Goal: Transaction & Acquisition: Purchase product/service

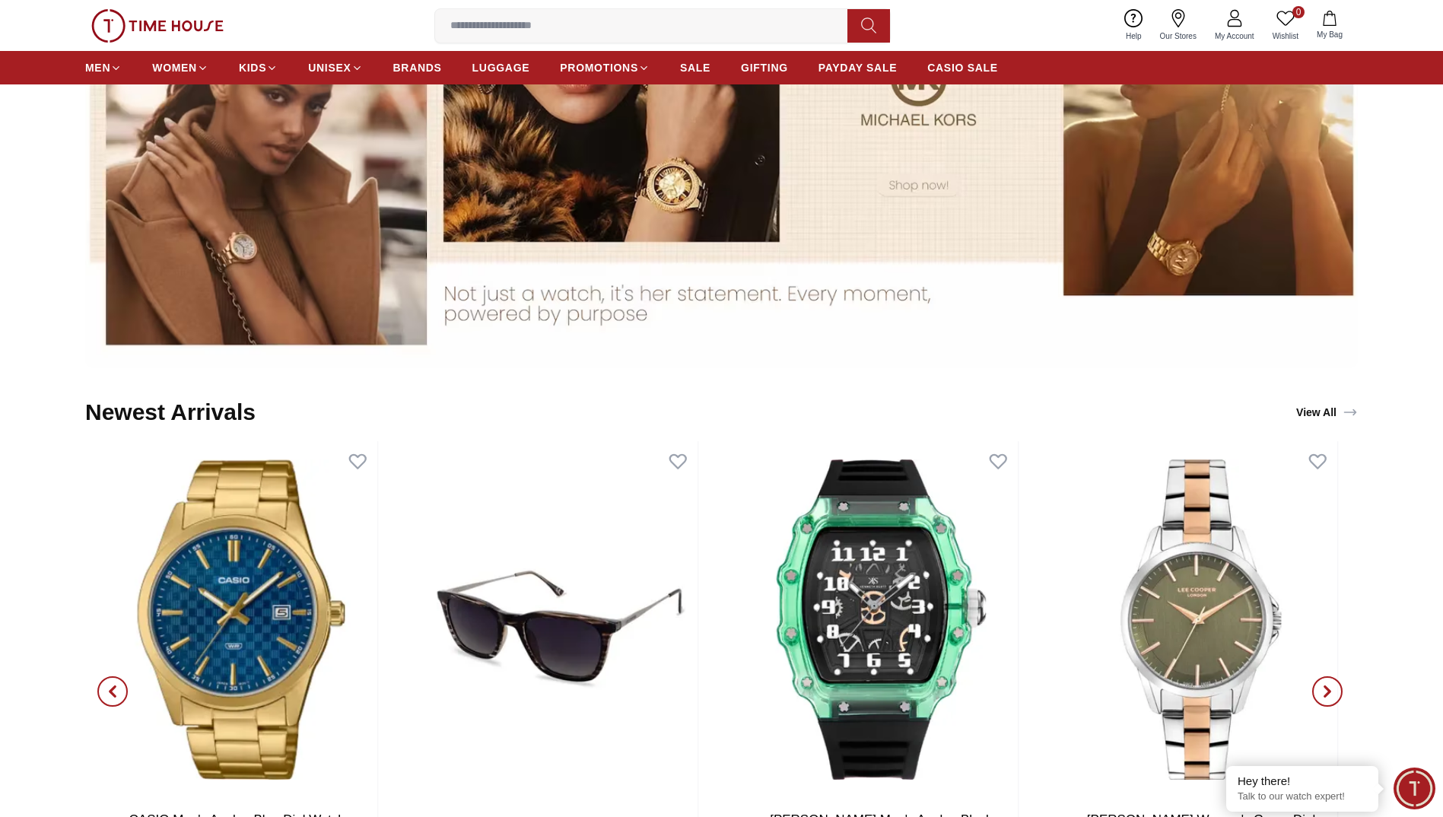
scroll to position [1369, 0]
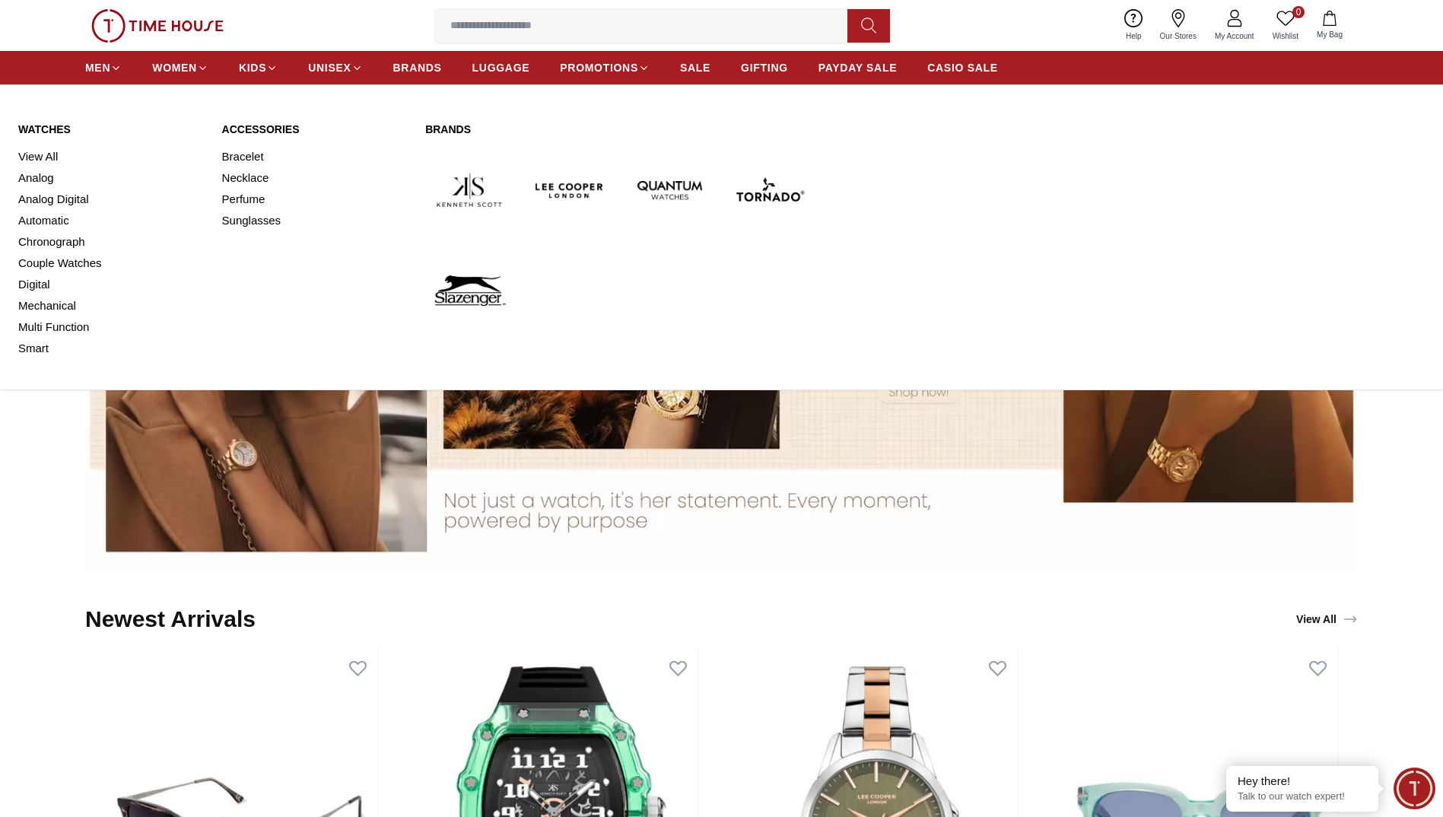
click at [46, 152] on link "View All" at bounding box center [111, 156] width 186 height 21
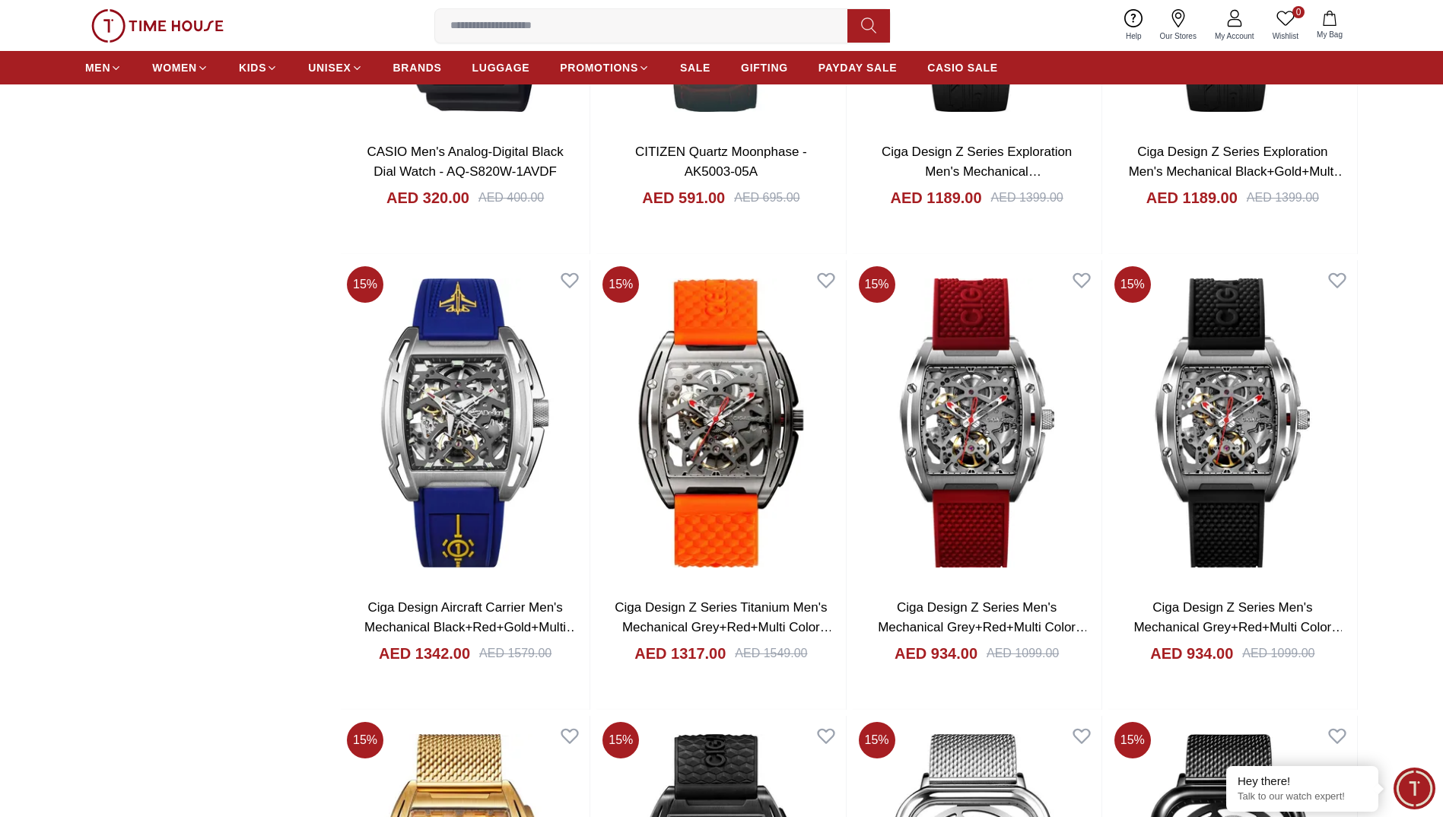
scroll to position [6339, 0]
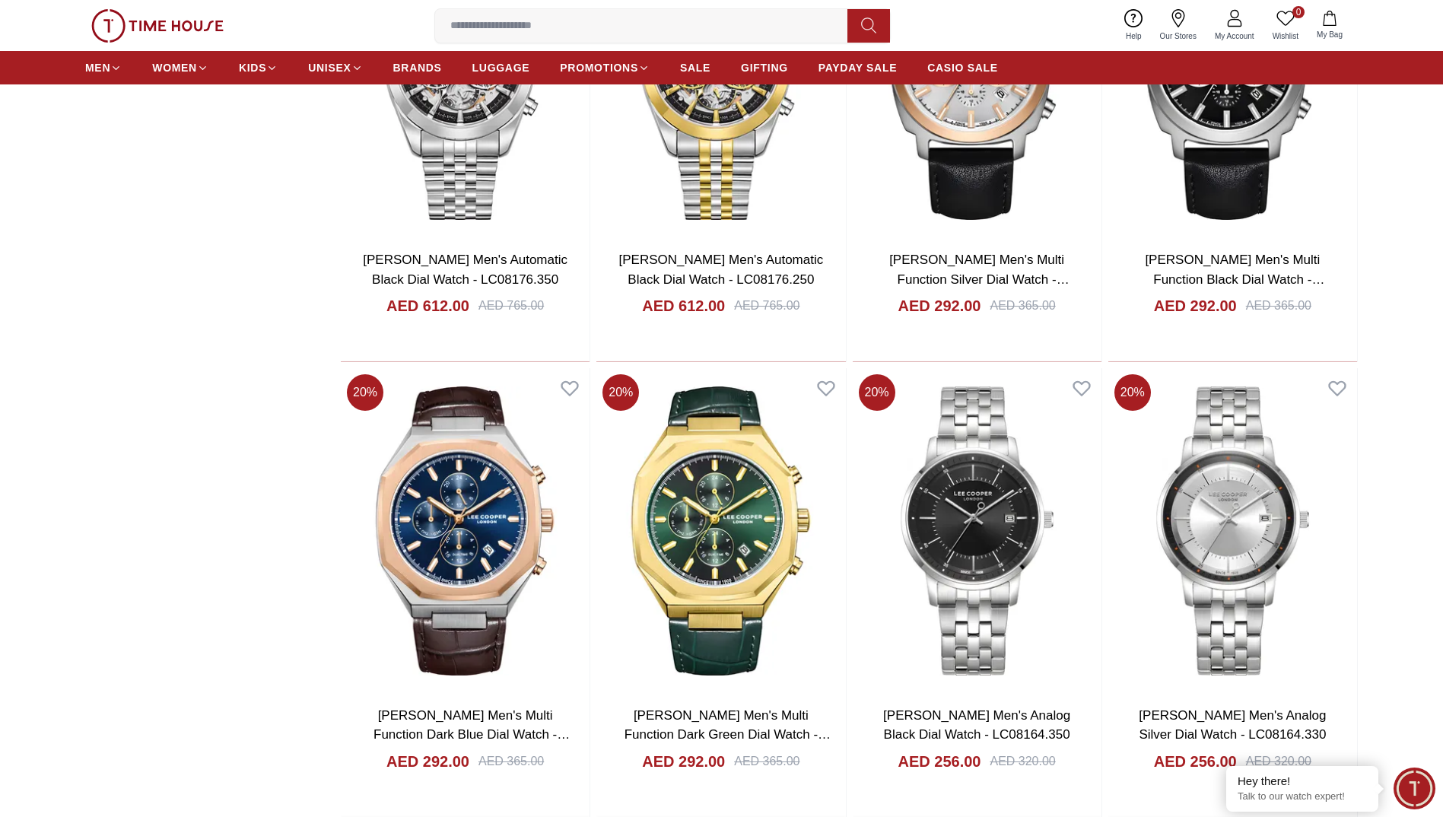
scroll to position [11055, 0]
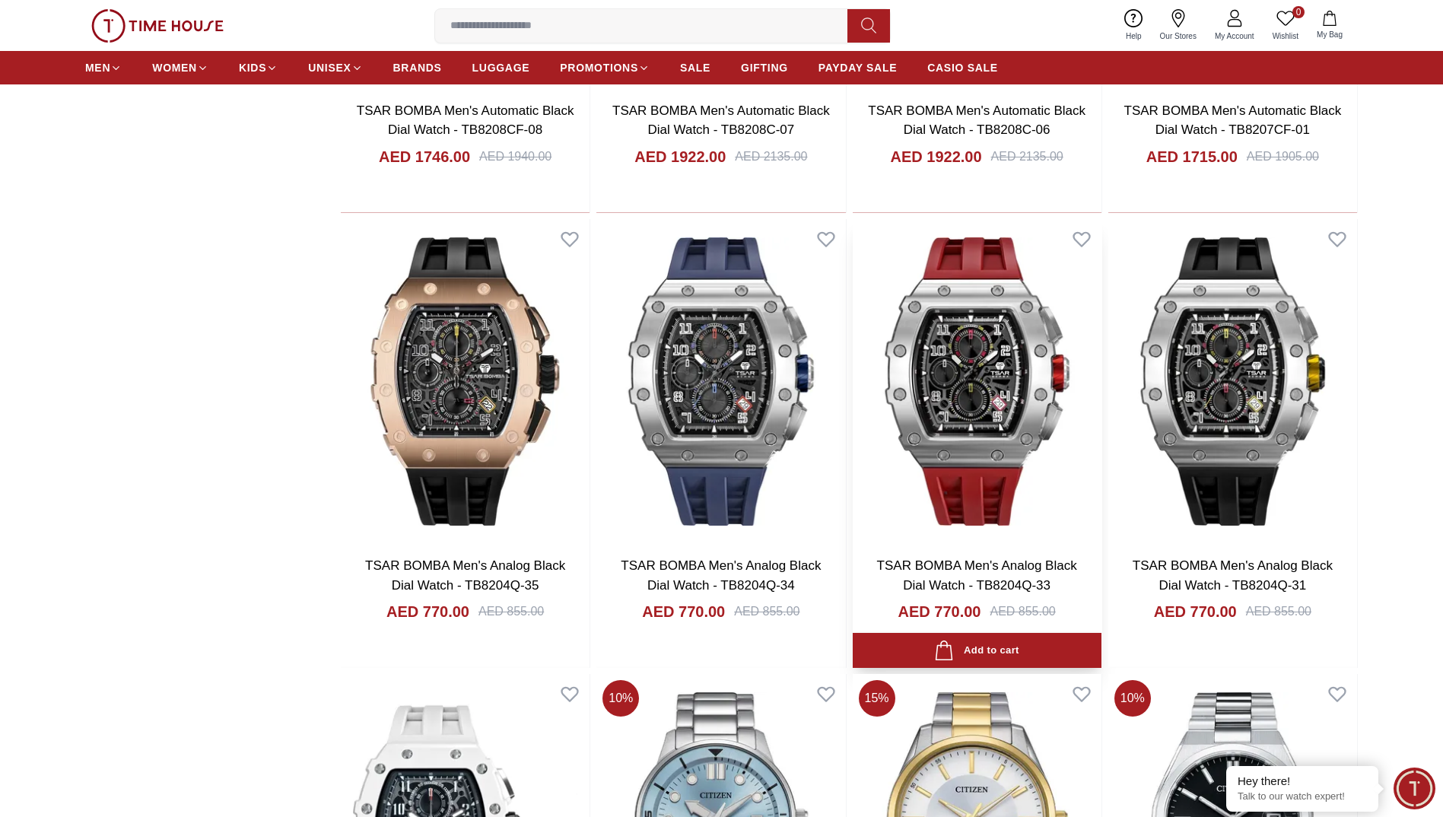
scroll to position [12728, 0]
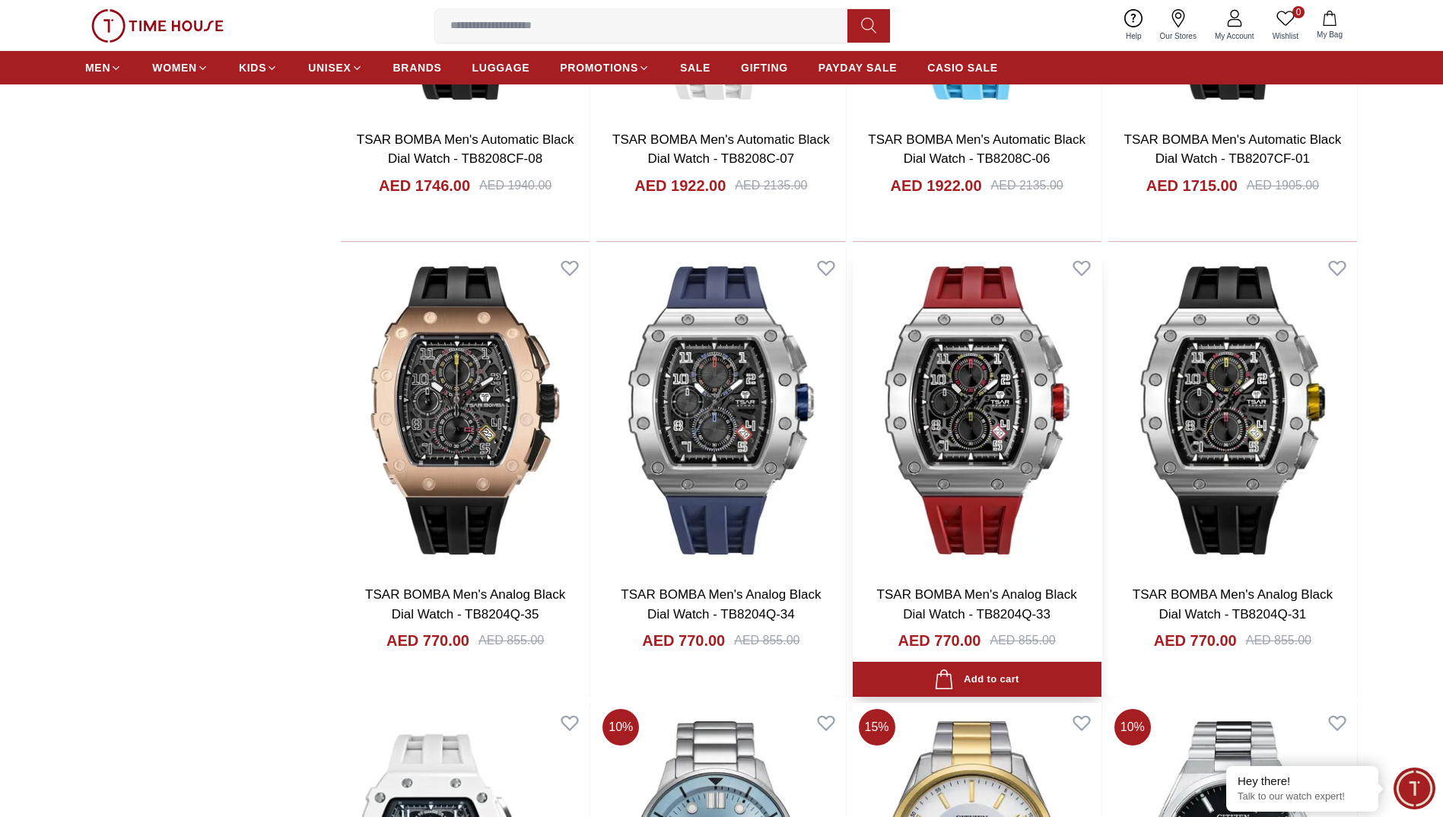
click at [1039, 469] on img at bounding box center [977, 411] width 249 height 326
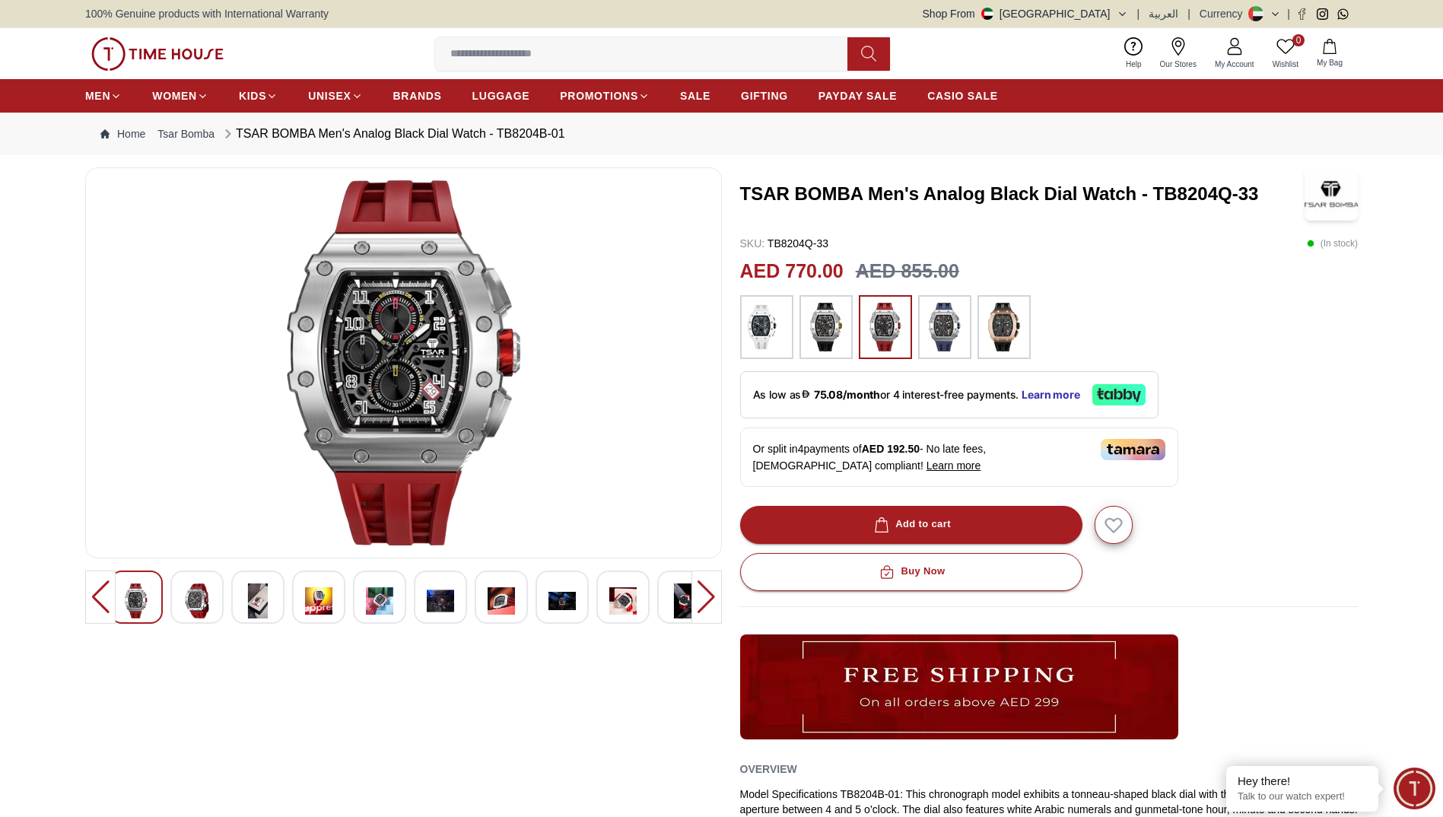
click at [173, 592] on div at bounding box center [196, 596] width 53 height 53
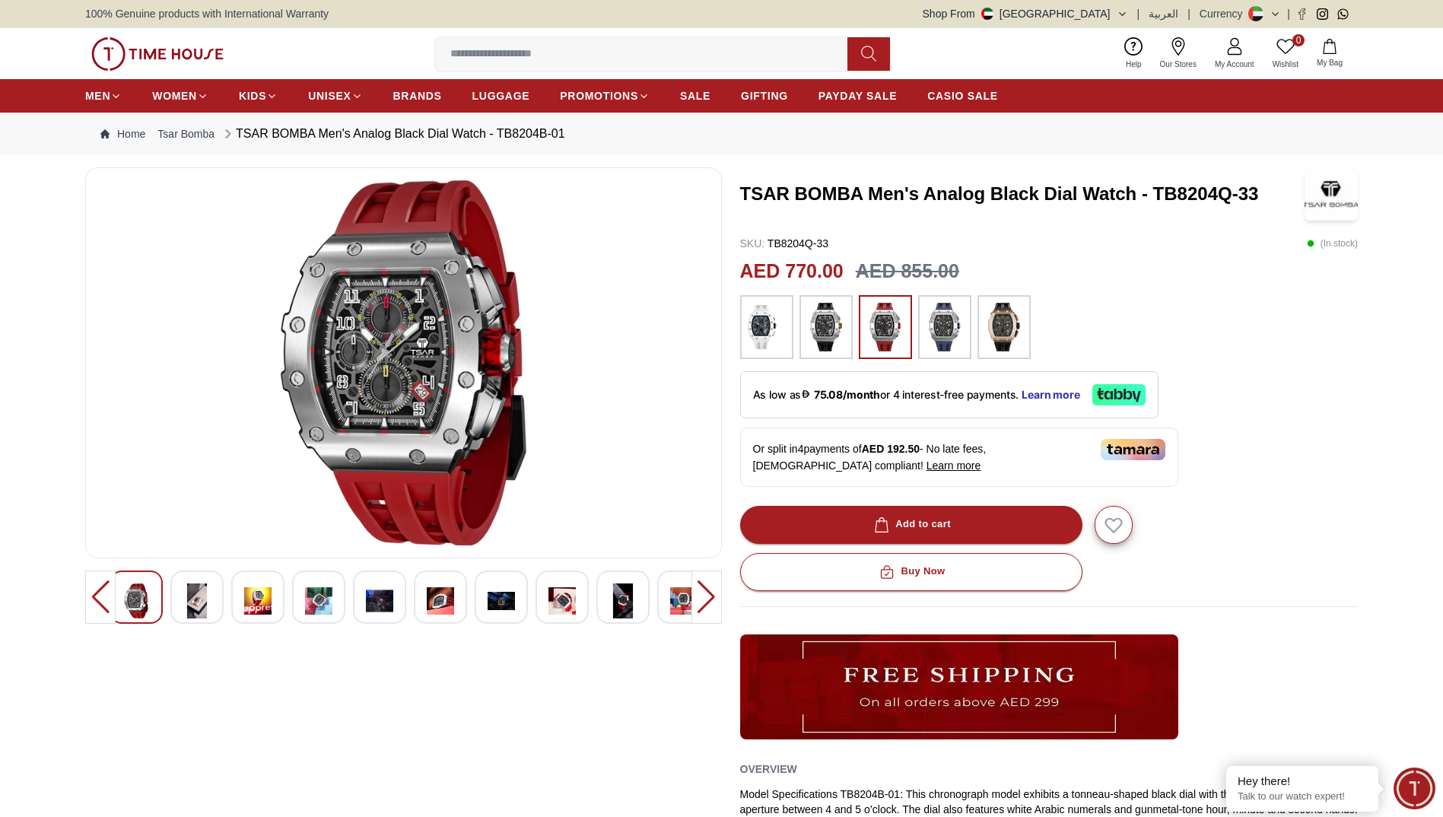
click at [205, 589] on img at bounding box center [196, 600] width 27 height 35
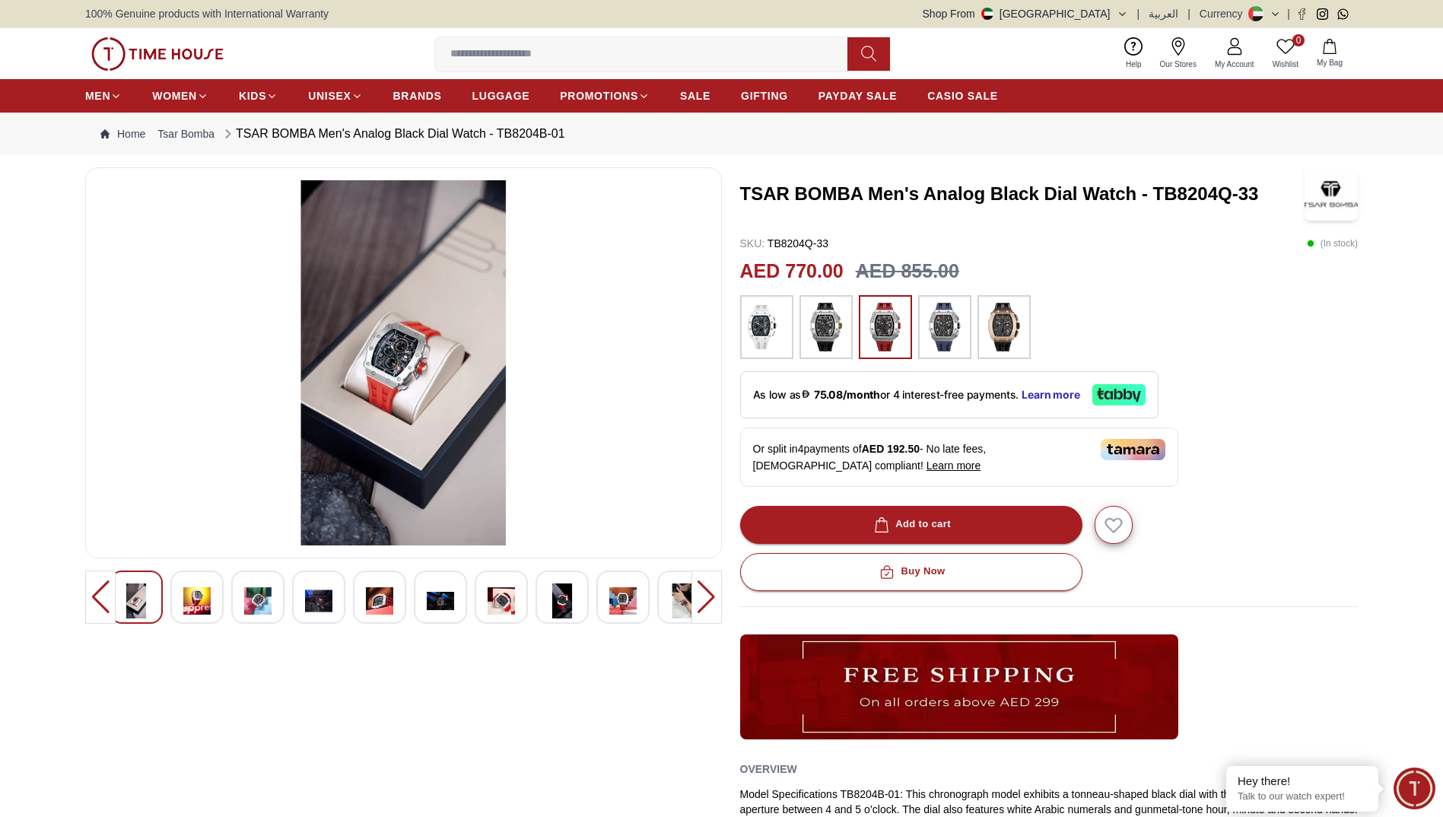
click at [205, 589] on div at bounding box center [196, 596] width 53 height 53
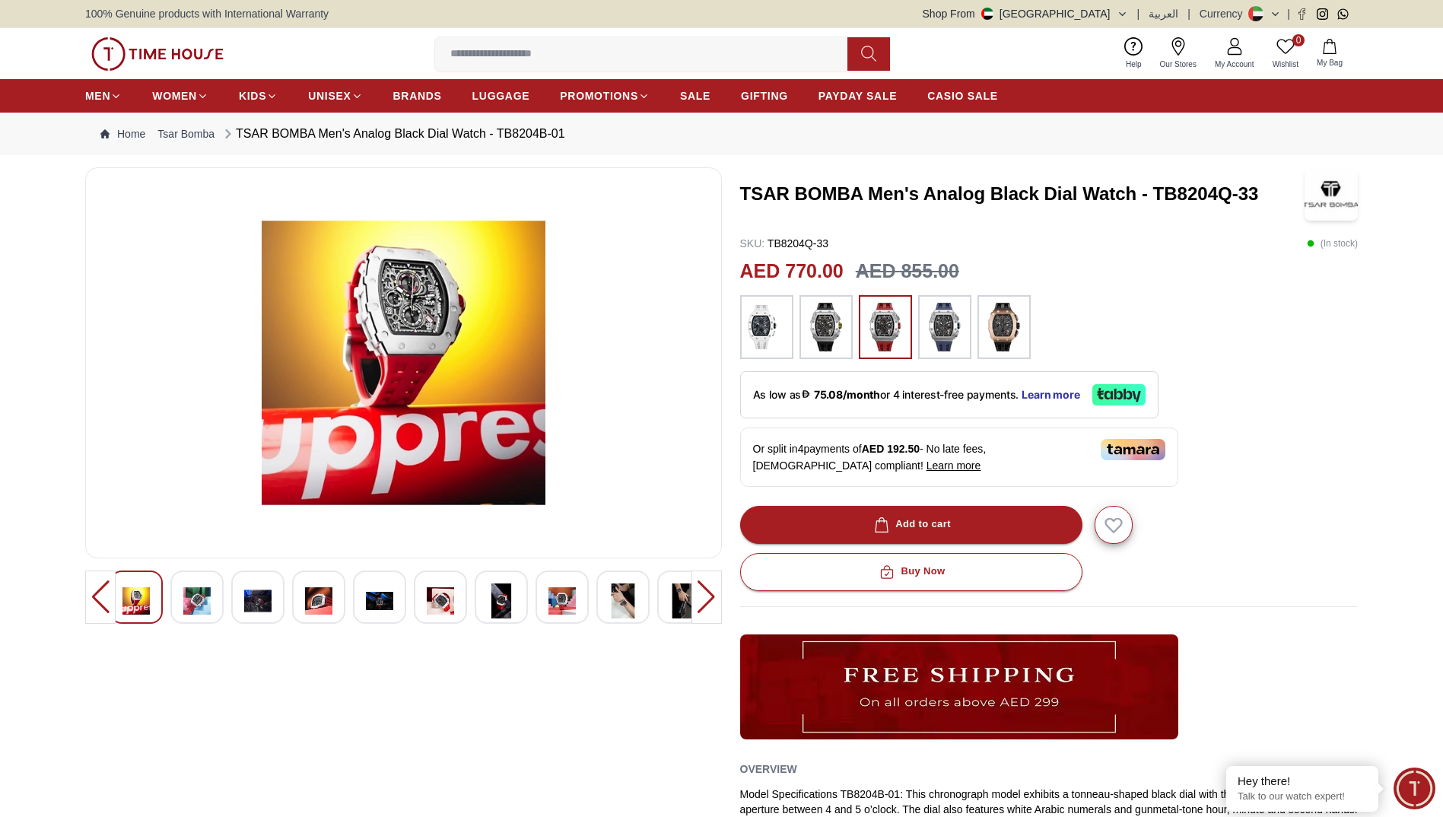
click at [205, 589] on div at bounding box center [196, 596] width 53 height 53
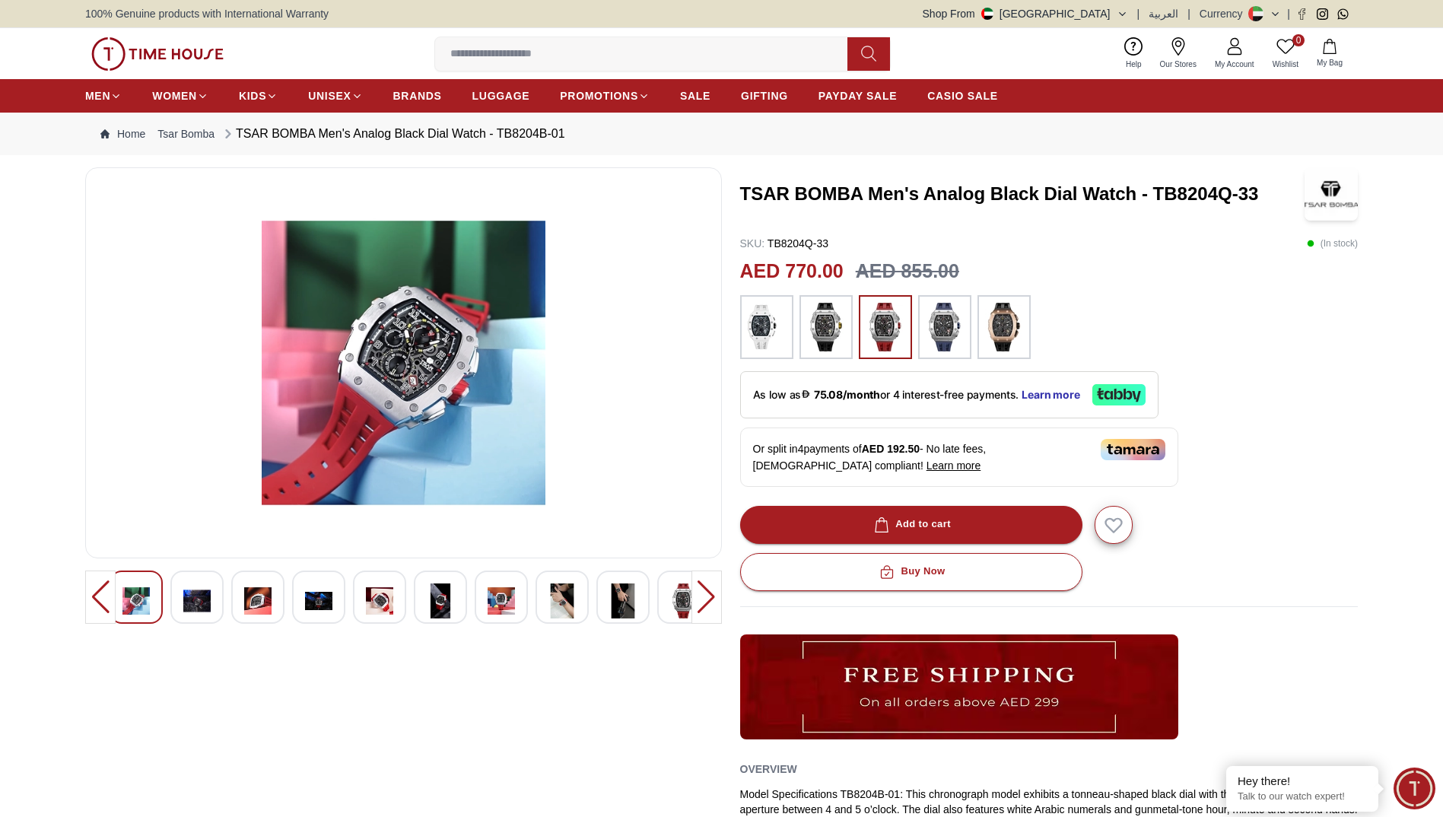
click at [205, 589] on div at bounding box center [404, 596] width 588 height 53
click at [205, 589] on img at bounding box center [196, 600] width 27 height 35
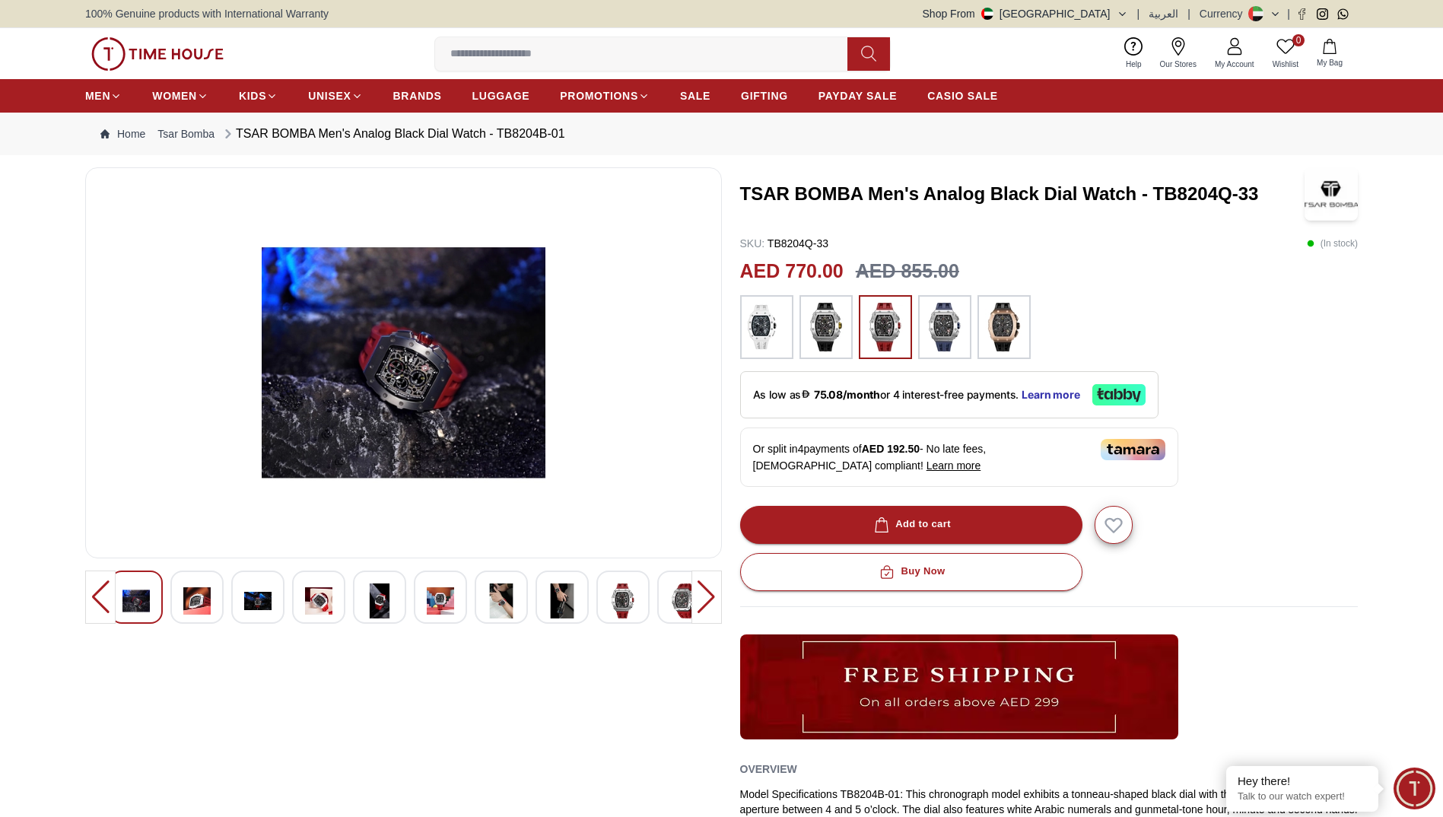
click at [205, 589] on div at bounding box center [343, 596] width 588 height 53
click at [205, 589] on img at bounding box center [196, 600] width 27 height 35
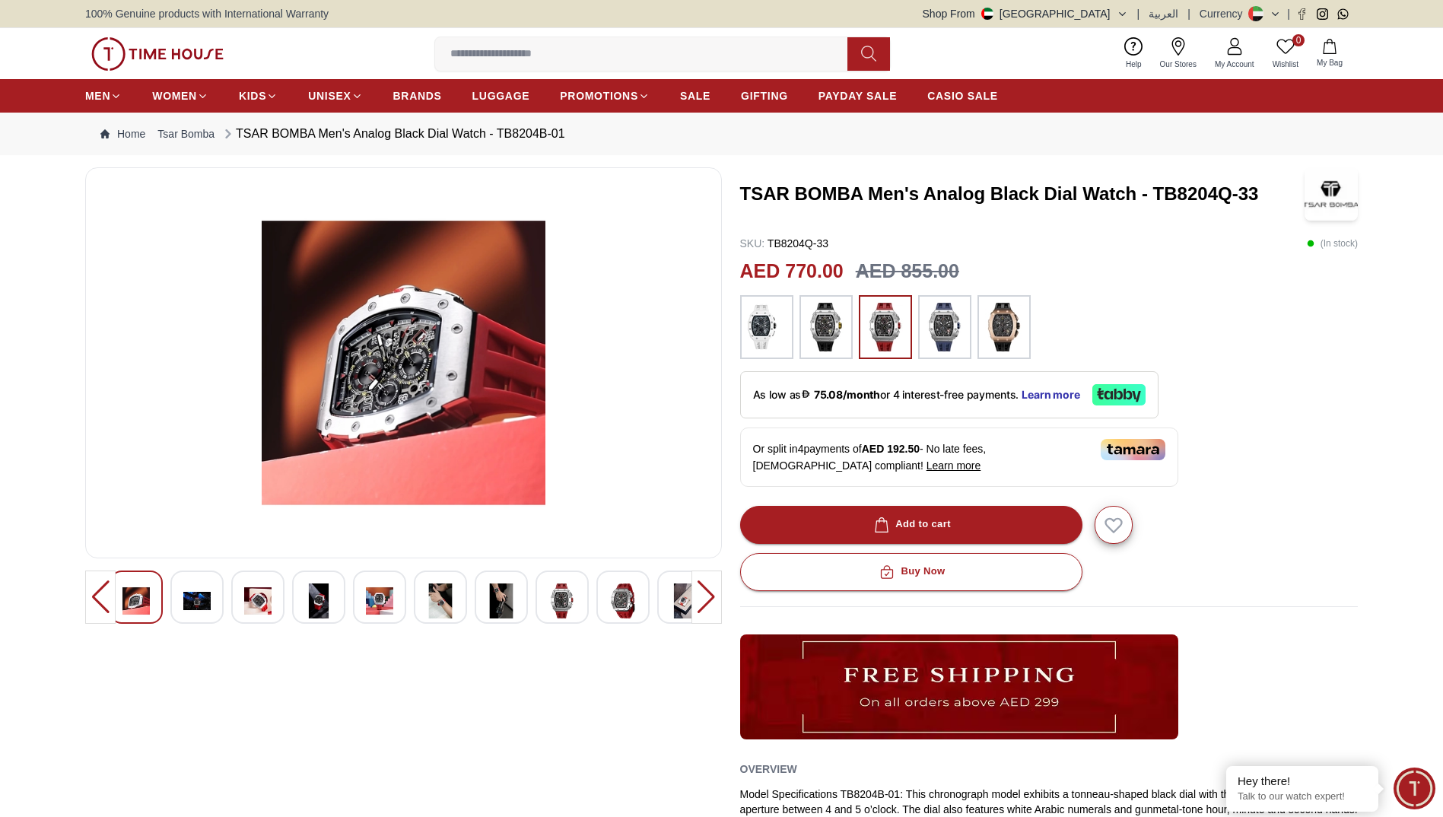
click at [205, 589] on img at bounding box center [196, 600] width 27 height 35
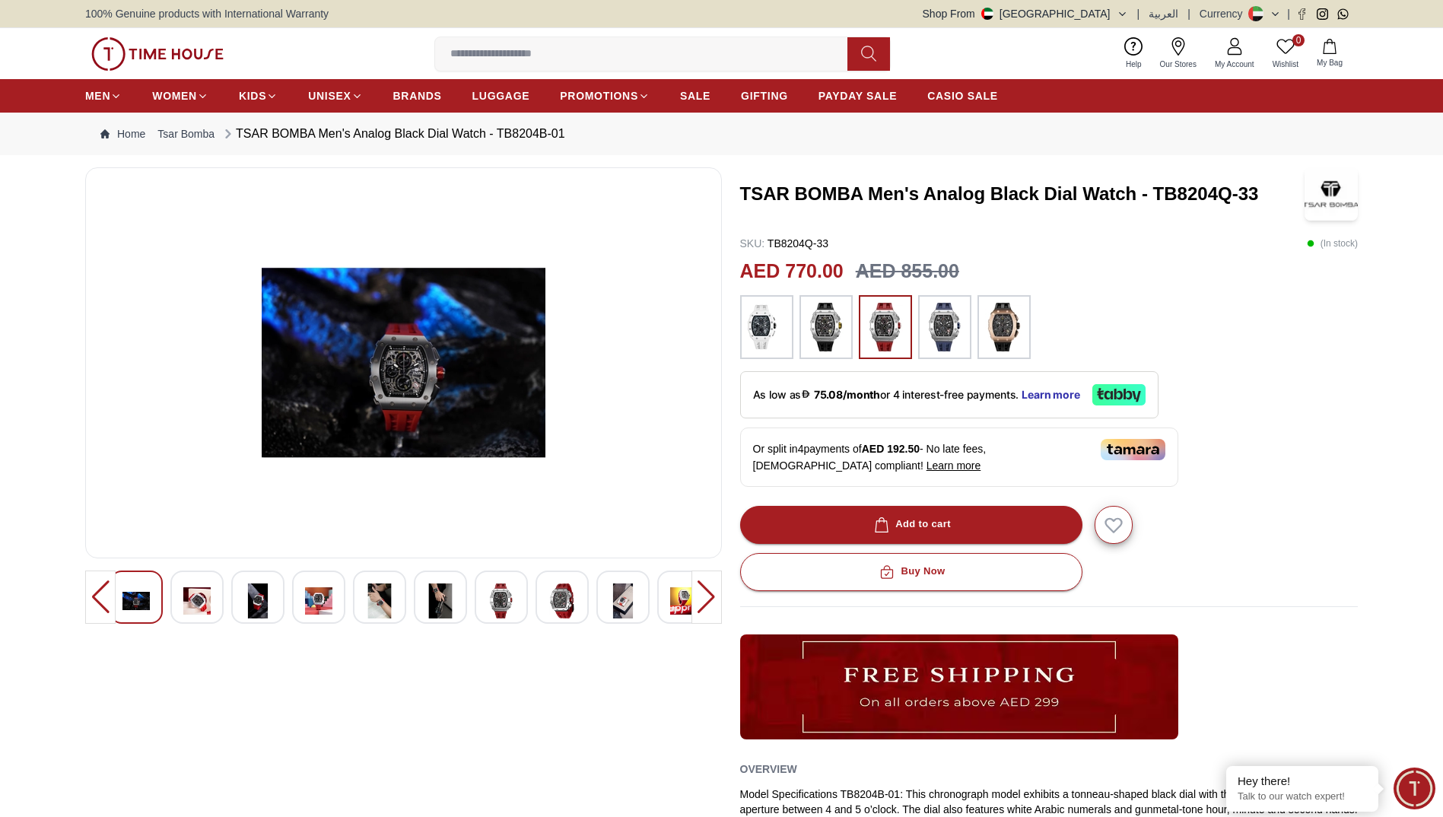
click at [205, 589] on img at bounding box center [196, 600] width 27 height 35
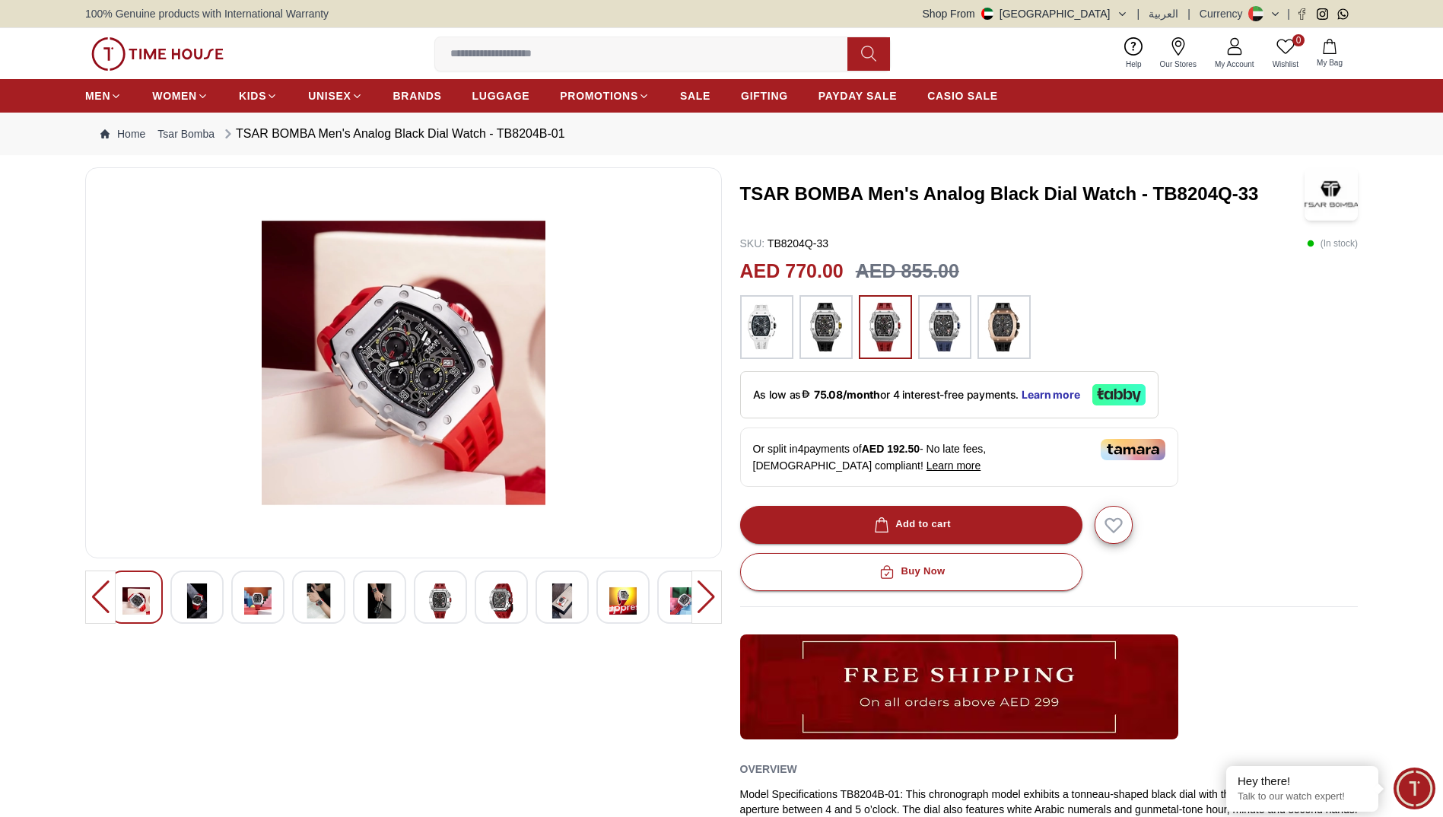
click at [205, 589] on img at bounding box center [196, 600] width 27 height 35
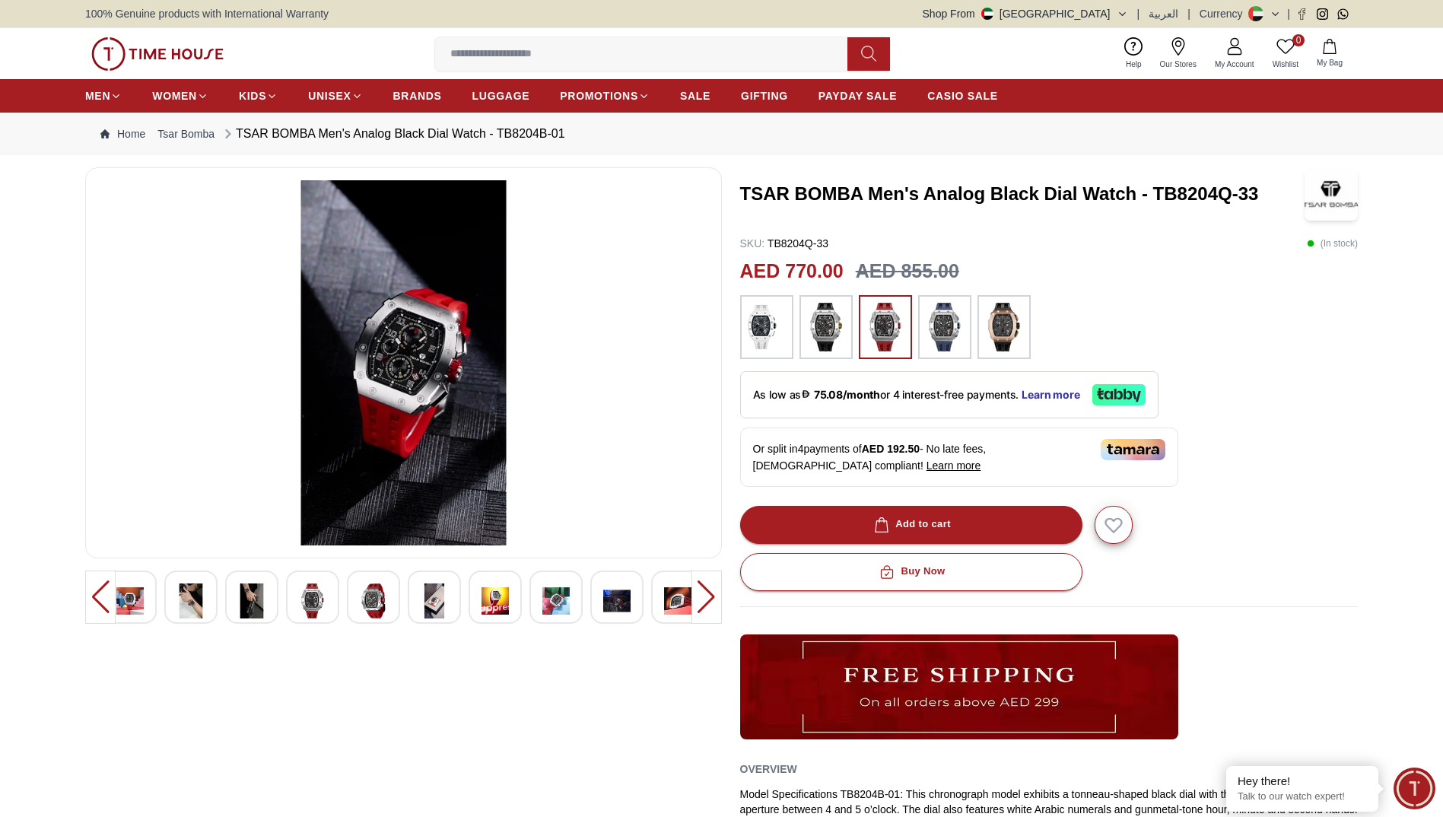
click at [205, 600] on div at bounding box center [276, 596] width 588 height 53
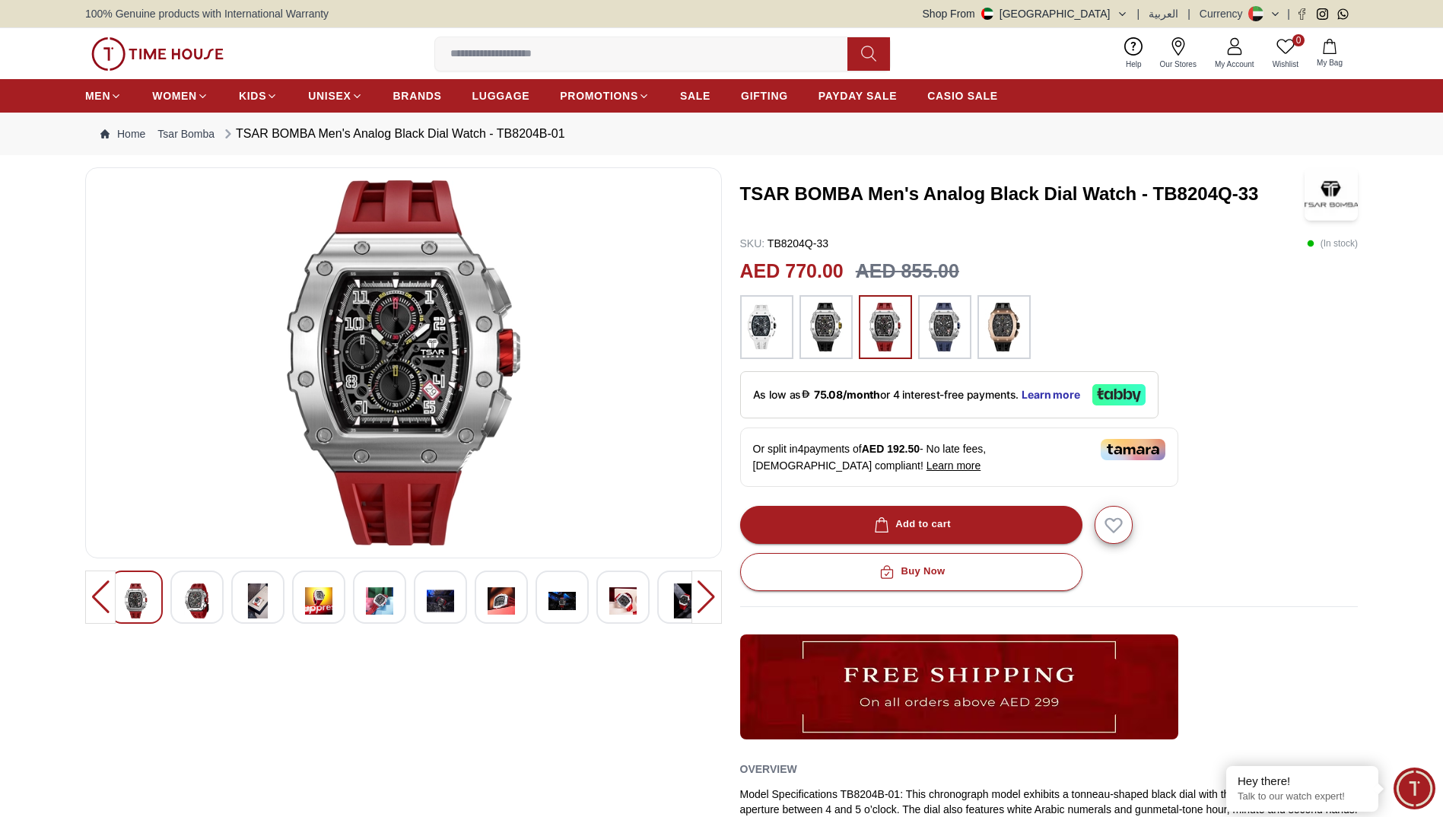
click at [535, 588] on div at bounding box center [561, 596] width 53 height 53
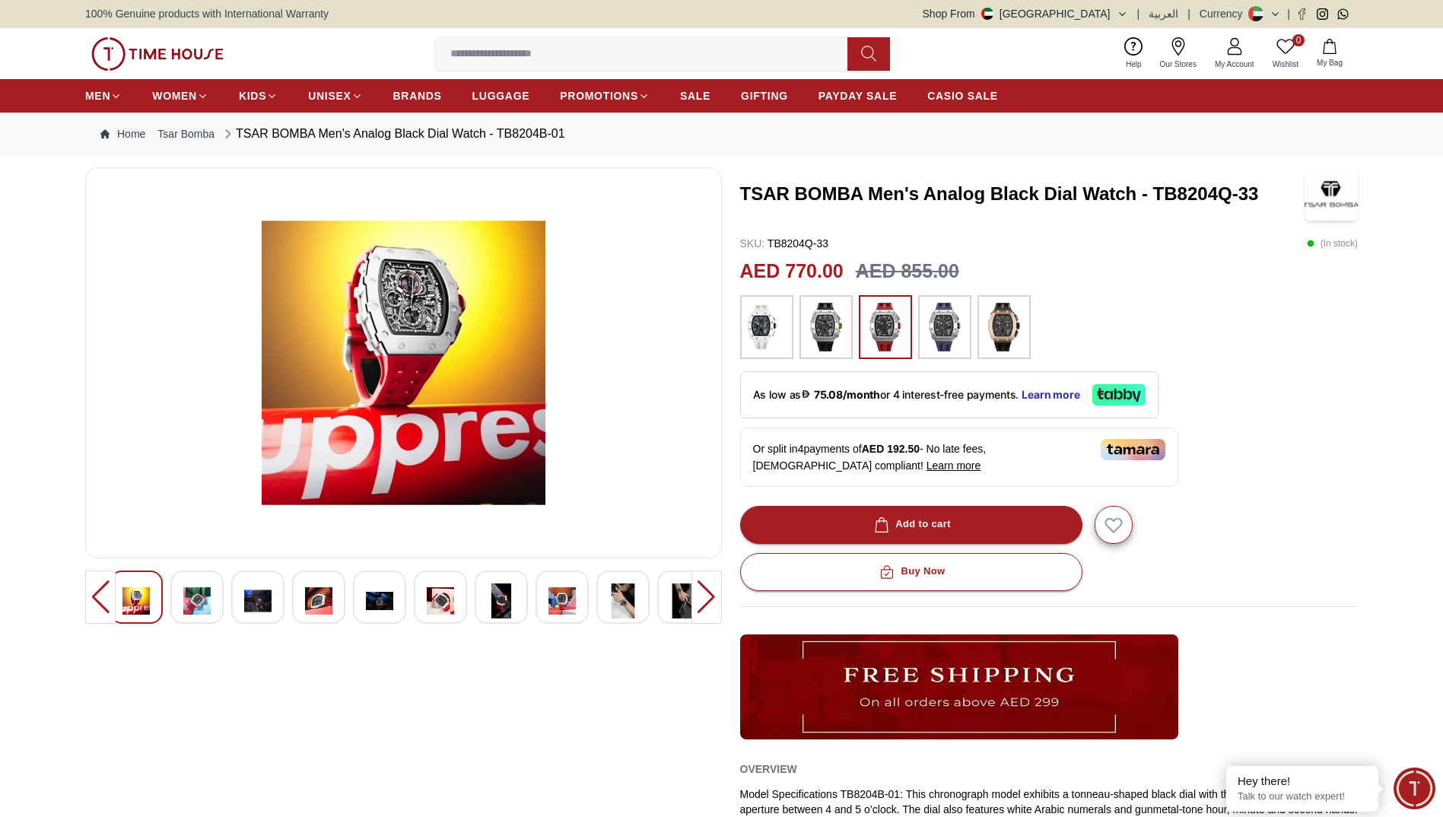
click at [364, 577] on div at bounding box center [221, 596] width 588 height 53
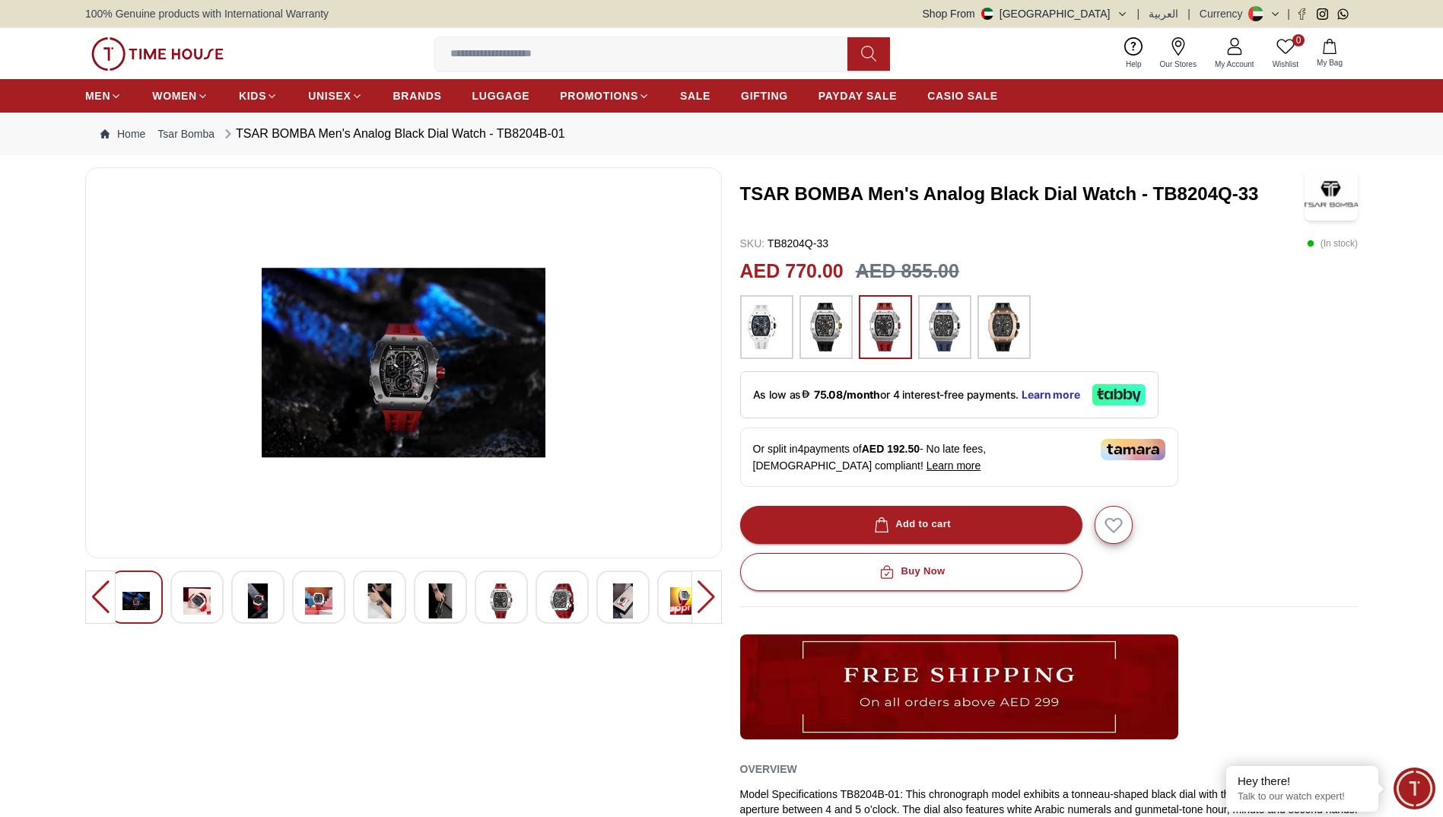
click at [419, 582] on div at bounding box center [221, 596] width 588 height 53
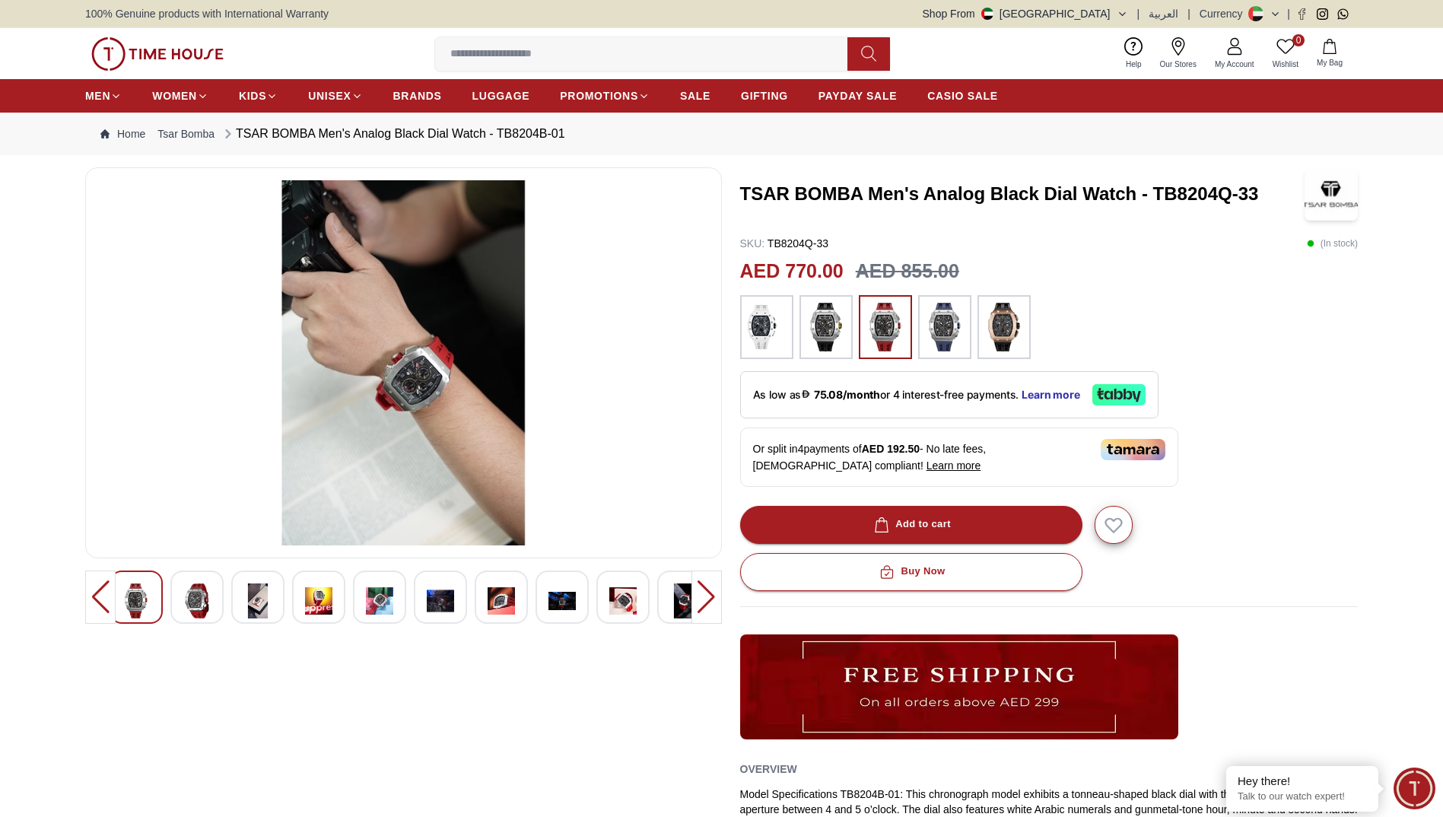
click at [326, 579] on div at bounding box center [282, 596] width 588 height 53
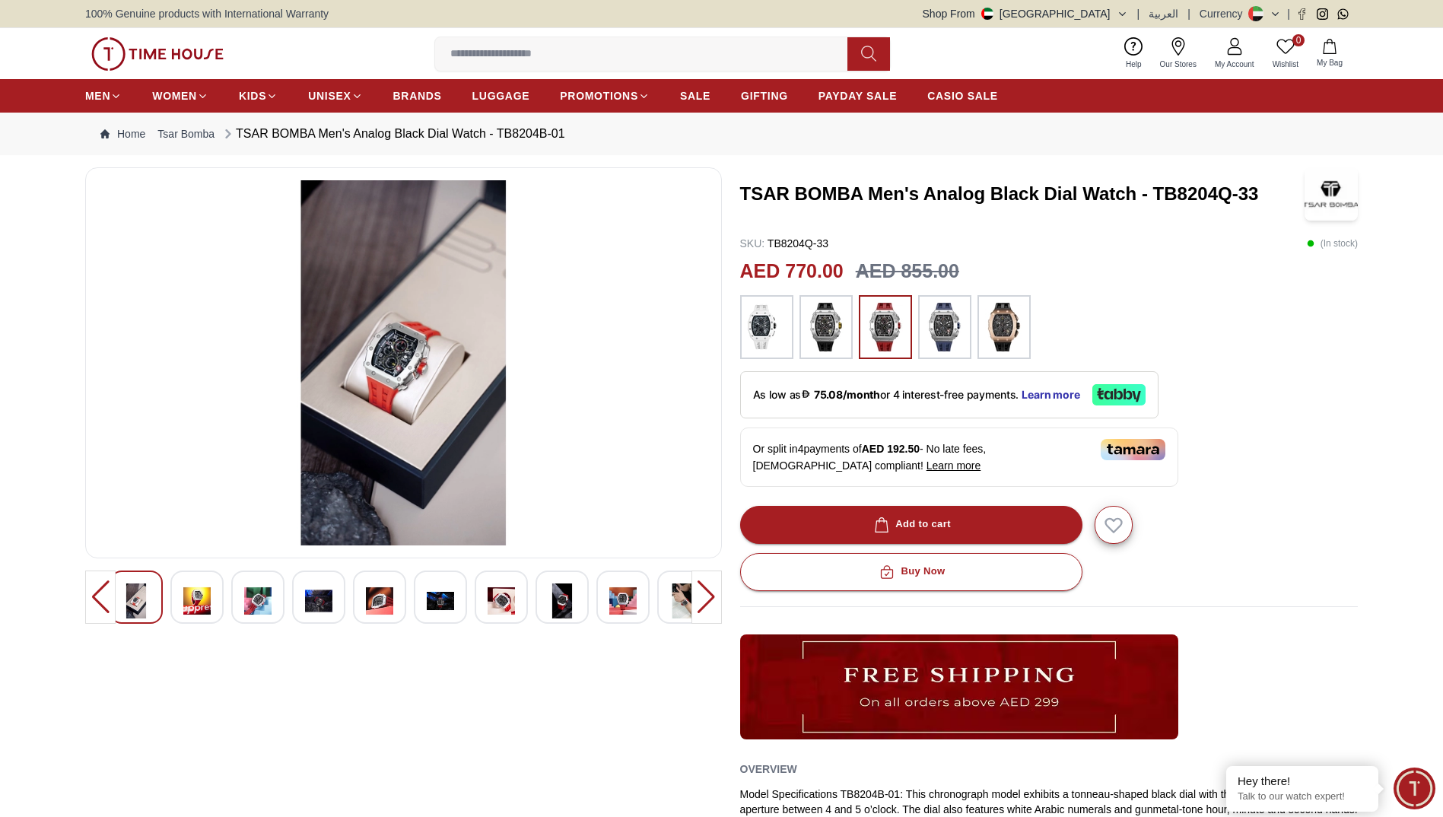
click at [557, 593] on div at bounding box center [403, 599] width 637 height 59
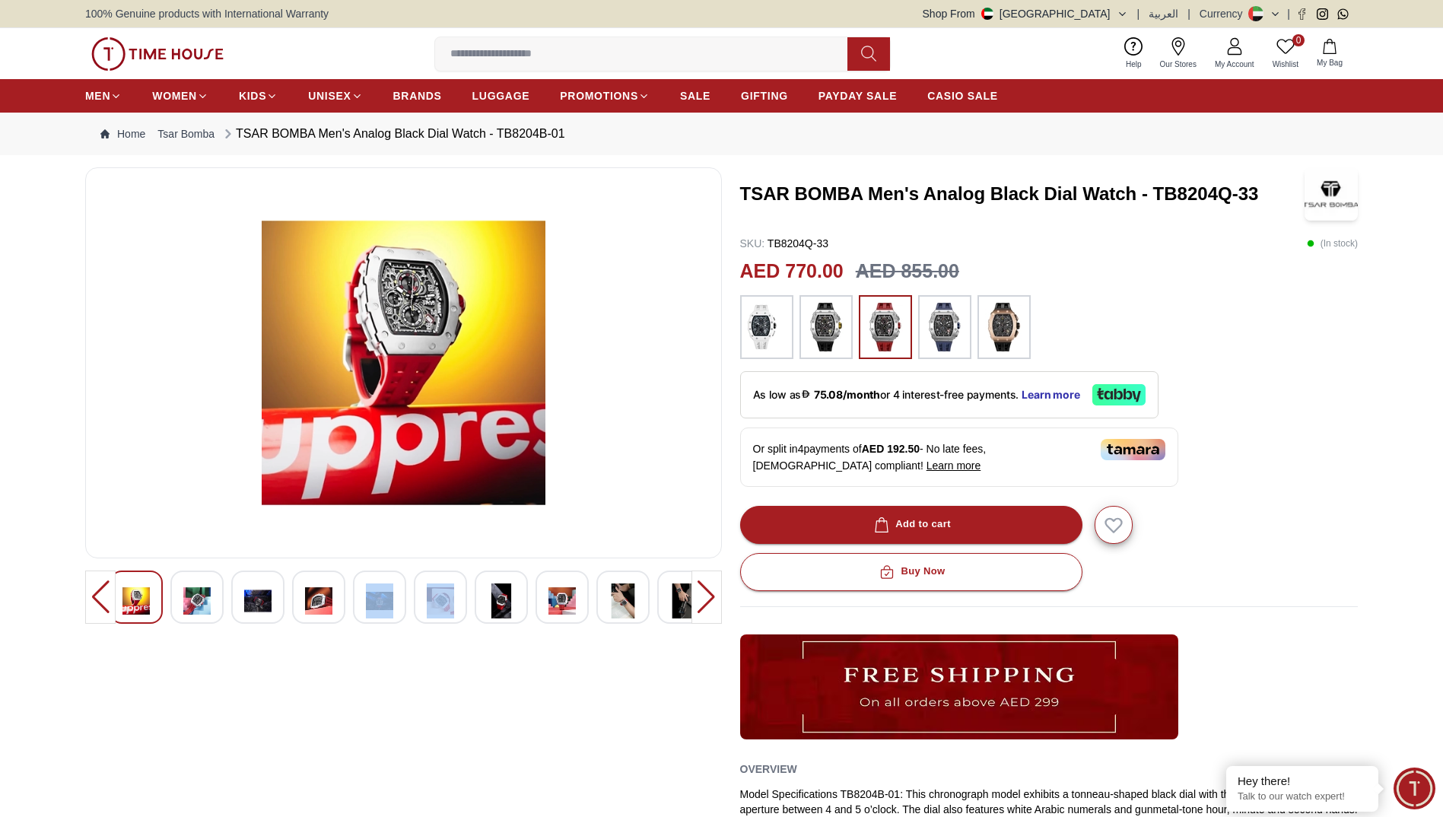
drag, startPoint x: 592, startPoint y: 600, endPoint x: 383, endPoint y: 597, distance: 209.9
click at [383, 597] on div at bounding box center [403, 599] width 637 height 59
click at [411, 600] on div at bounding box center [221, 596] width 588 height 53
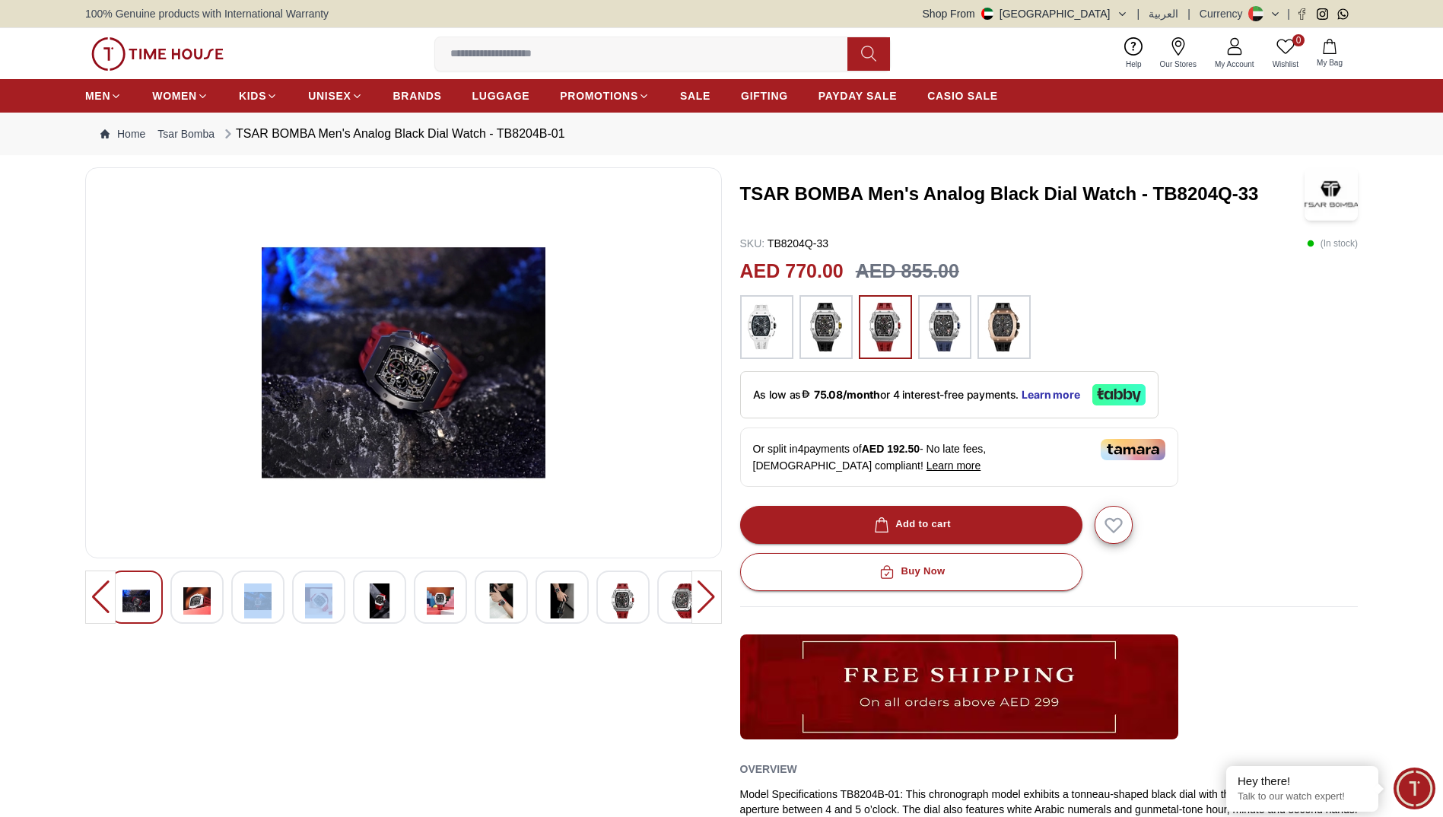
click at [438, 590] on div at bounding box center [282, 596] width 588 height 53
